Goal: Find specific page/section: Find specific page/section

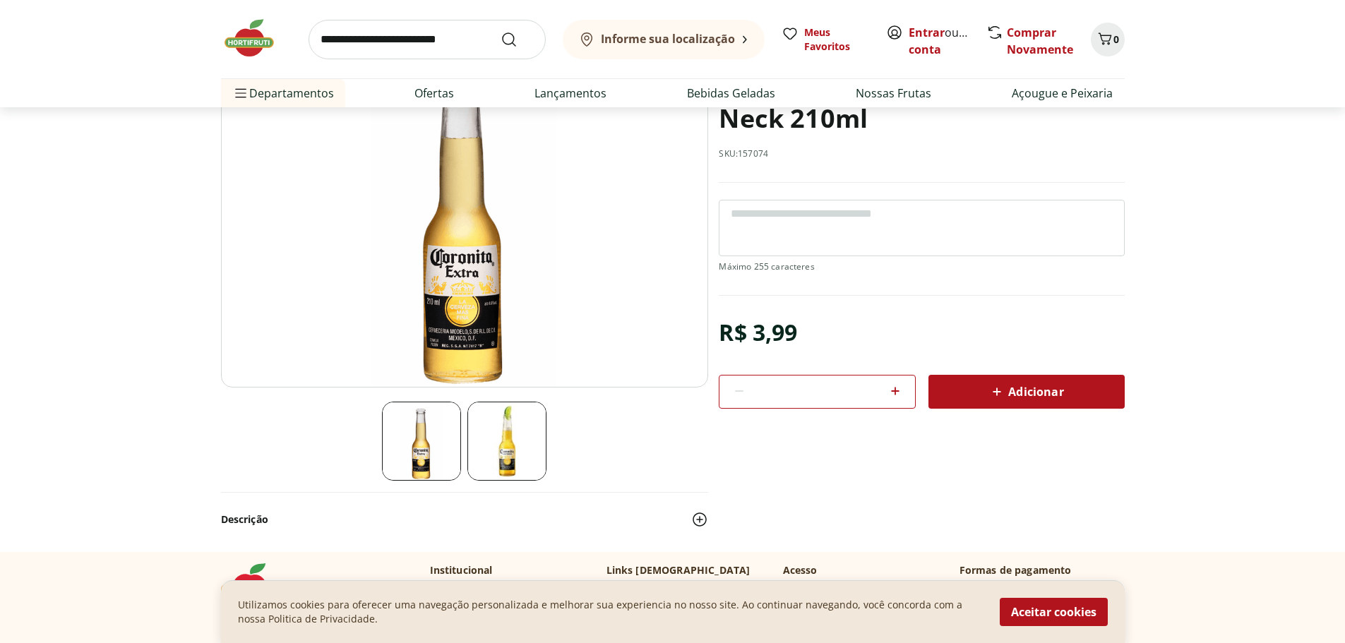
scroll to position [141, 0]
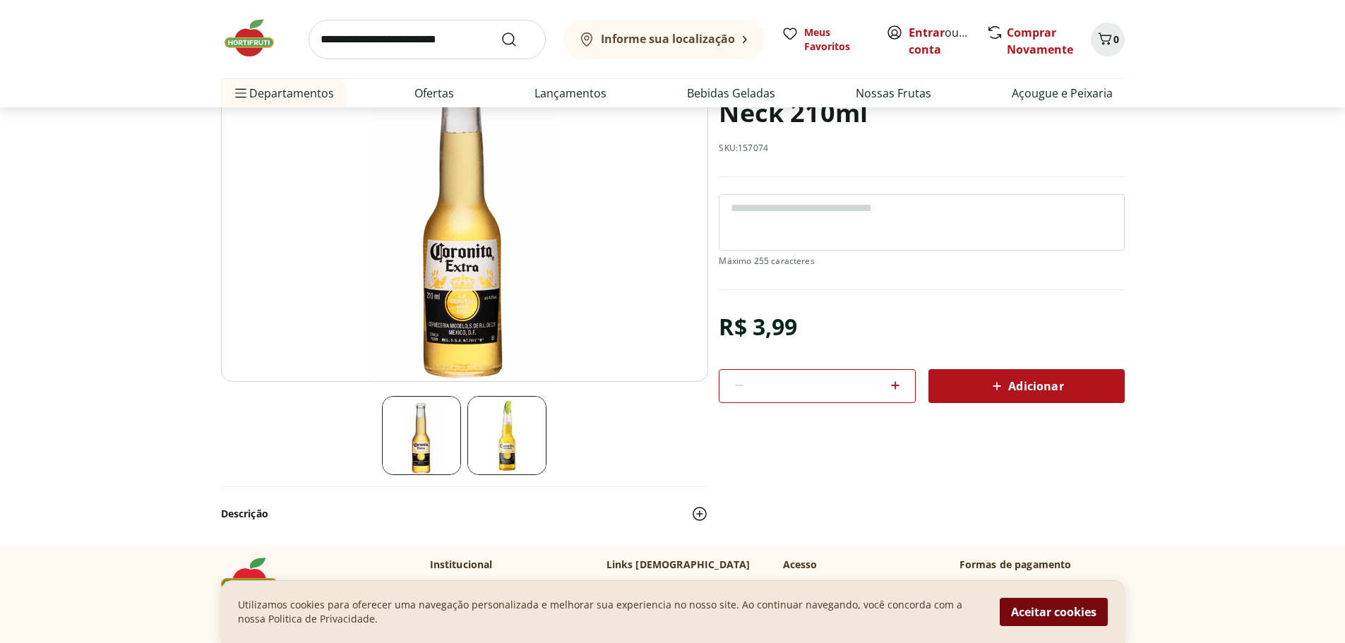
click at [1054, 614] on button "Aceitar cookies" at bounding box center [1054, 612] width 108 height 28
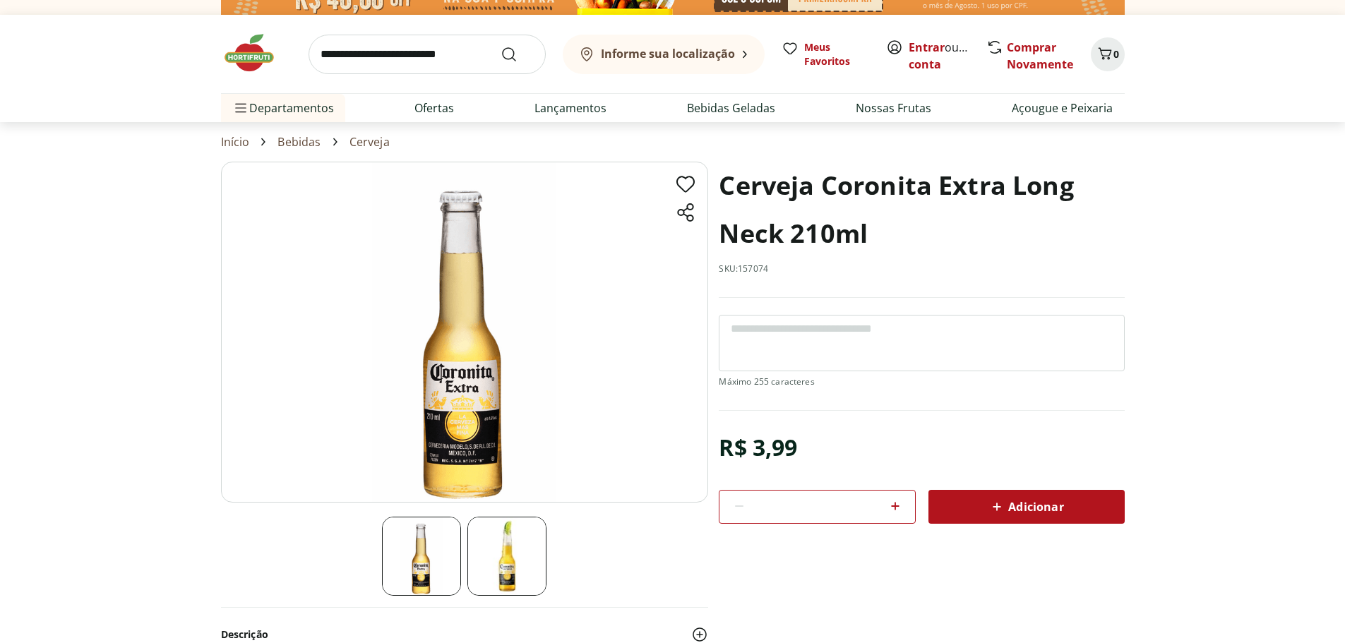
scroll to position [0, 0]
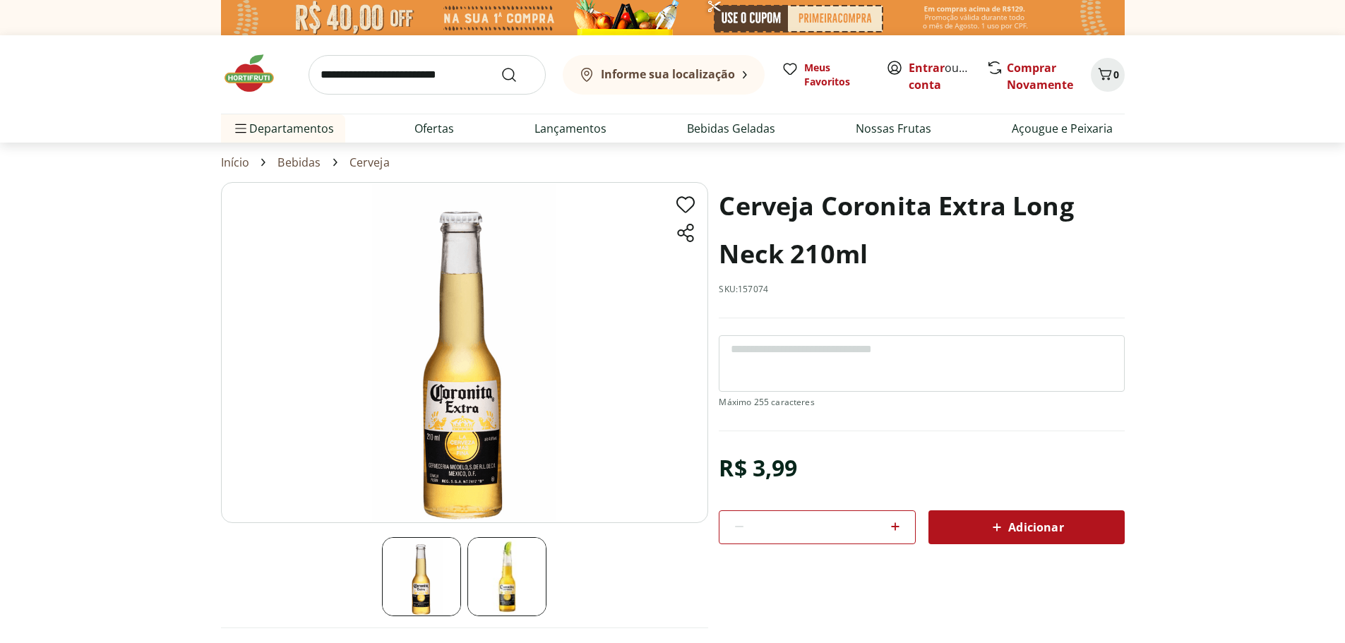
click at [727, 74] on b "Informe sua localização" at bounding box center [668, 74] width 134 height 16
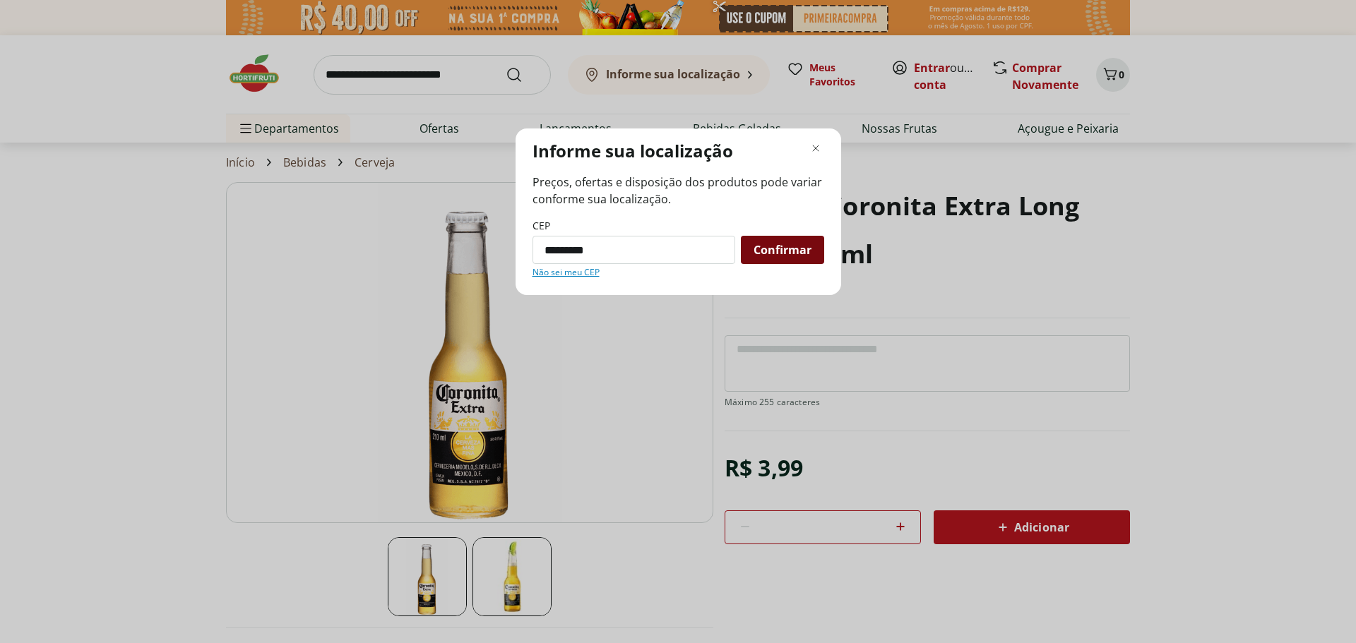
type input "*********"
click at [765, 256] on span "Confirmar" at bounding box center [783, 249] width 58 height 11
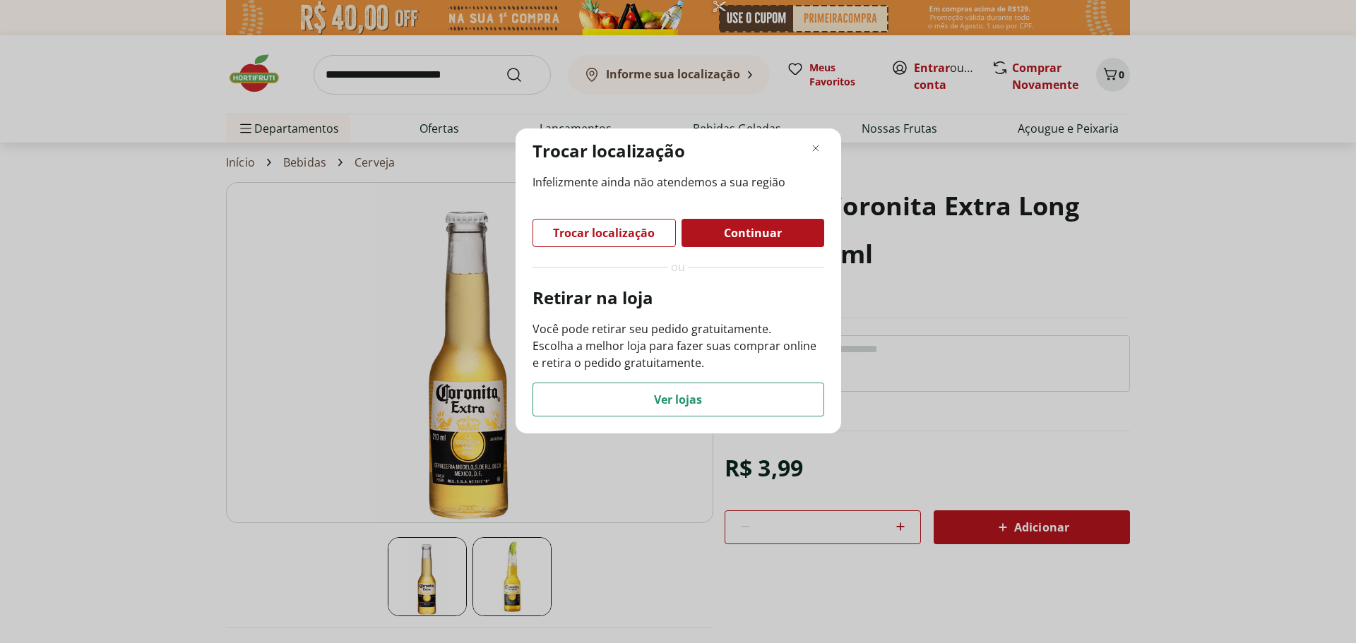
click at [638, 343] on p "Você pode retirar seu pedido gratuitamente. Escolha a melhor loja para fazer su…" at bounding box center [679, 346] width 292 height 51
click at [583, 398] on div "Ver lojas" at bounding box center [678, 400] width 290 height 32
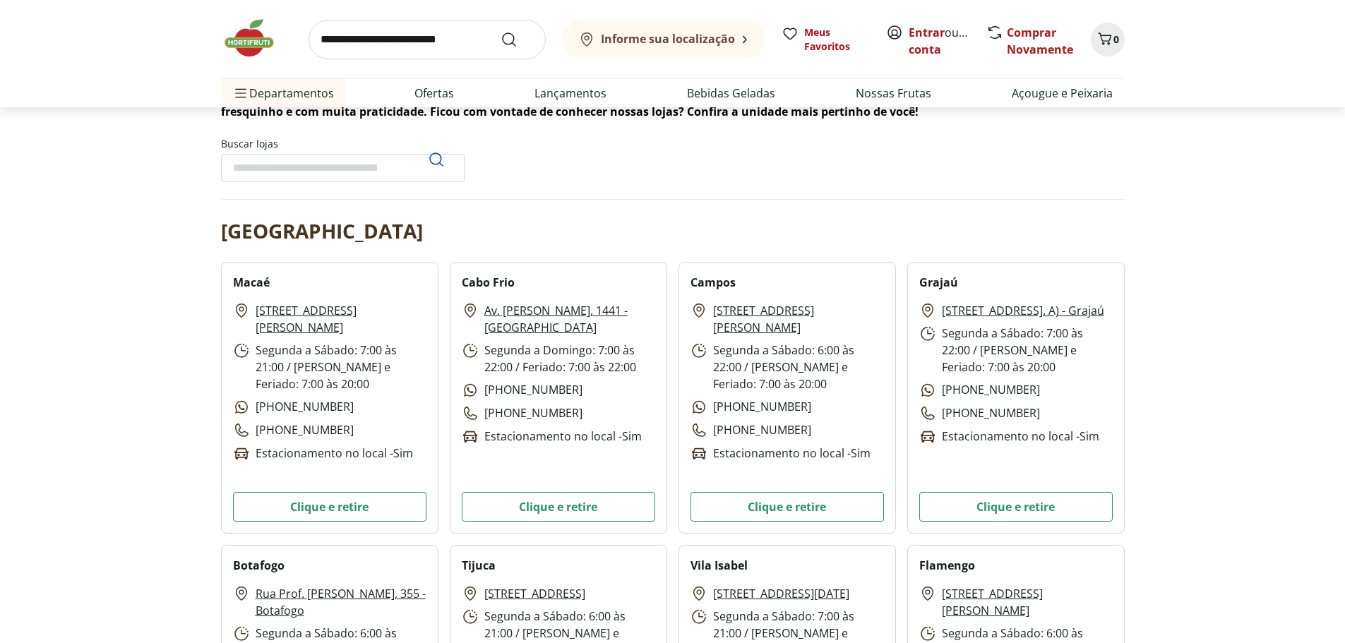
scroll to position [71, 0]
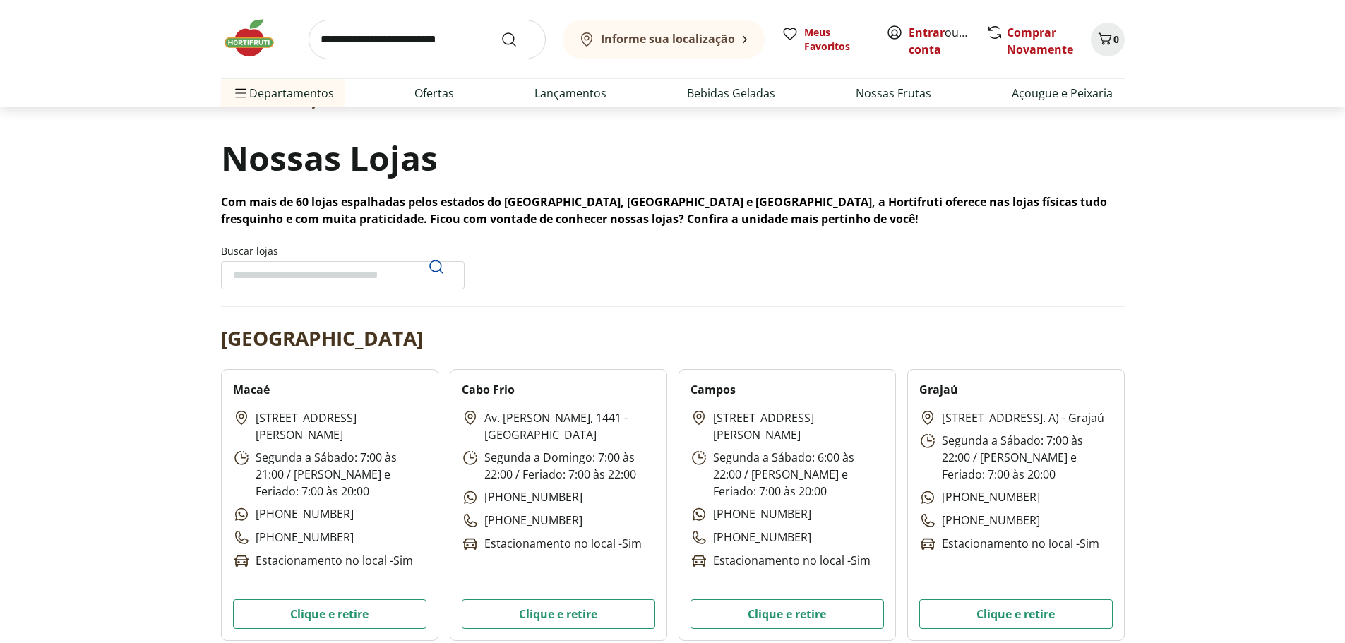
click at [277, 266] on input "Buscar lojas" at bounding box center [343, 275] width 244 height 28
type input "**********"
click at [434, 269] on icon "Pesquisar" at bounding box center [436, 266] width 17 height 17
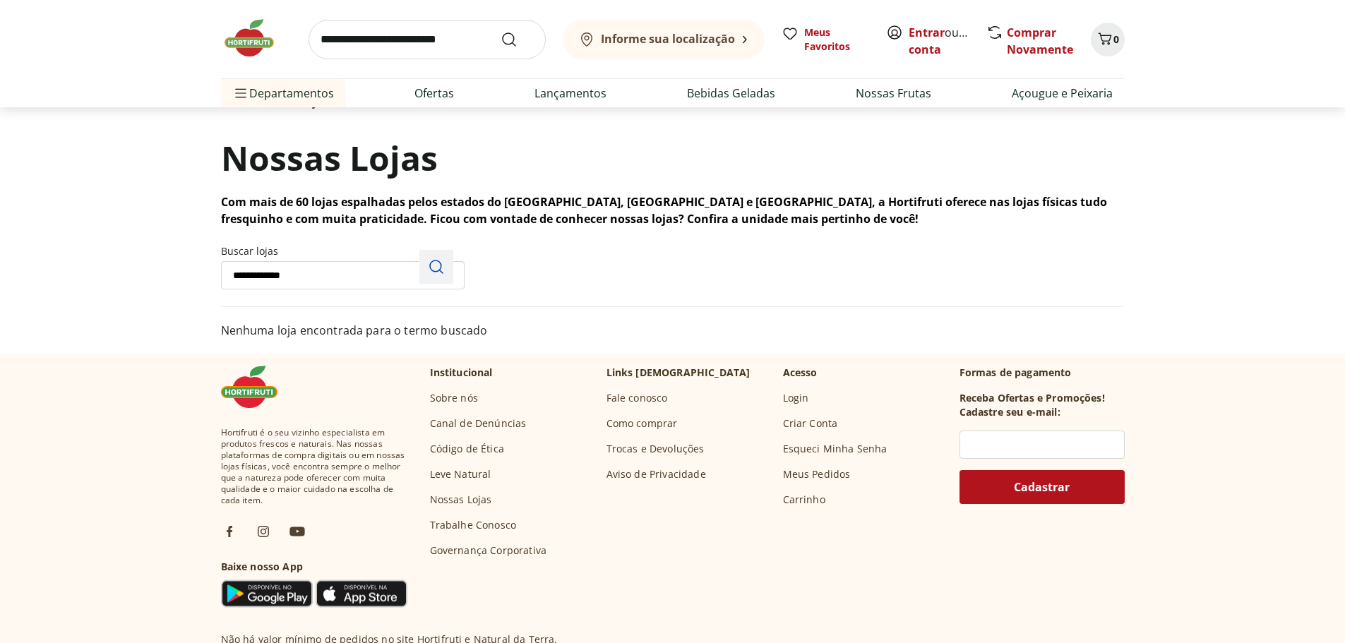
click at [434, 269] on icon "Pesquisar" at bounding box center [436, 266] width 17 height 17
